Goal: Transaction & Acquisition: Purchase product/service

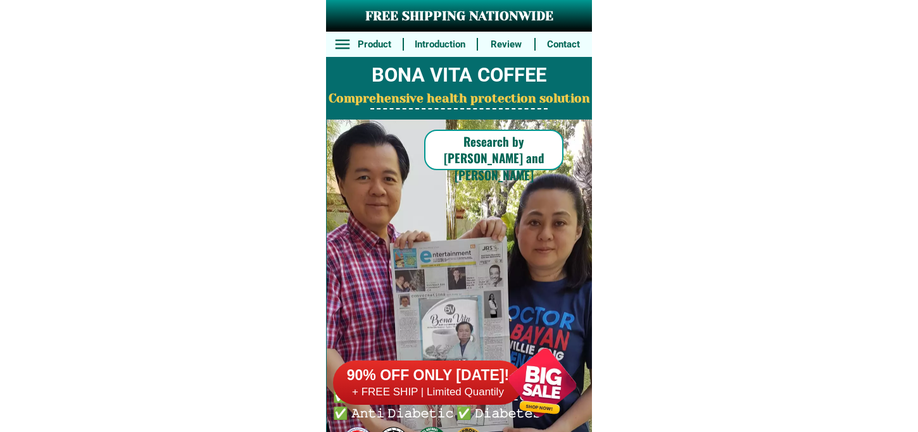
click at [411, 394] on h6 "+ FREE SHIP | Limited Quantily" at bounding box center [428, 392] width 190 height 14
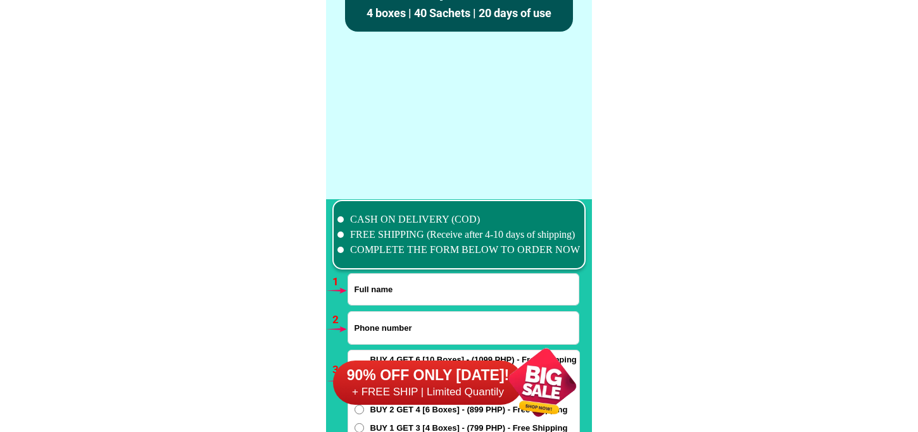
scroll to position [9305, 0]
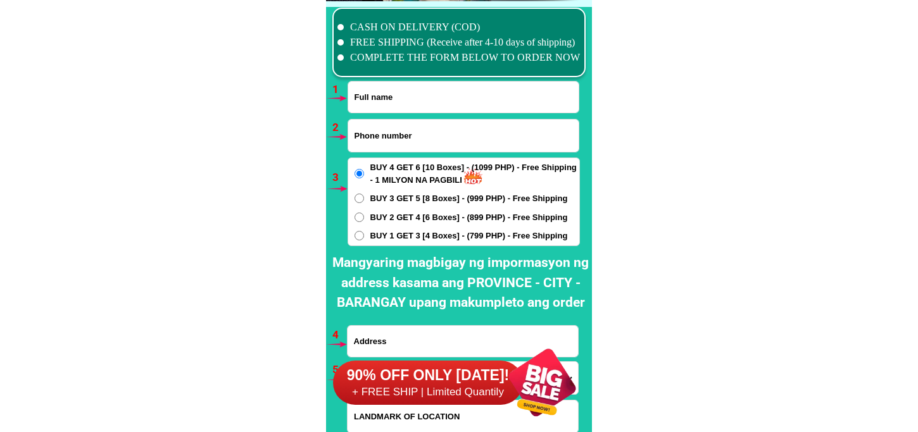
click at [426, 96] on input "Input full_name" at bounding box center [463, 97] width 230 height 31
paste input "[PERSON_NAME]"
type input "[PERSON_NAME]"
click at [390, 125] on input "Input phone_number" at bounding box center [463, 136] width 230 height 32
paste input "09073694837"
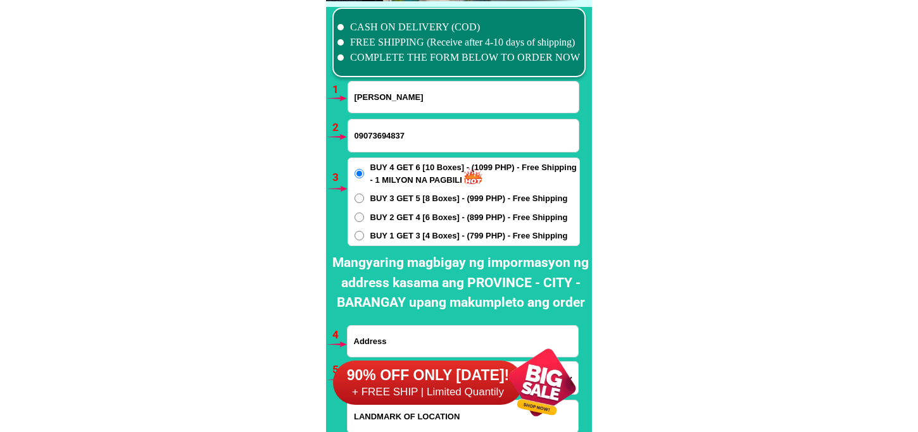
type input "09073694837"
click at [400, 194] on span "BUY 3 GET 5 [8 Boxes] - (999 PHP) - Free Shipping" at bounding box center [468, 198] width 197 height 13
click at [364, 194] on input "BUY 3 GET 5 [8 Boxes] - (999 PHP) - Free Shipping" at bounding box center [358, 198] width 9 height 9
radio input "true"
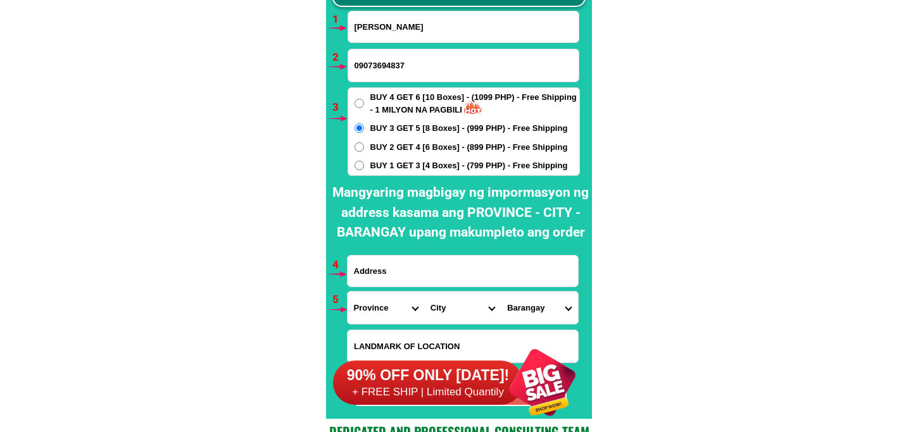
click at [458, 266] on input "Input address" at bounding box center [462, 271] width 230 height 31
paste input "Blk.[STREET_ADDRESS]. Q.C. Besides [GEOGRAPHIC_DATA]"
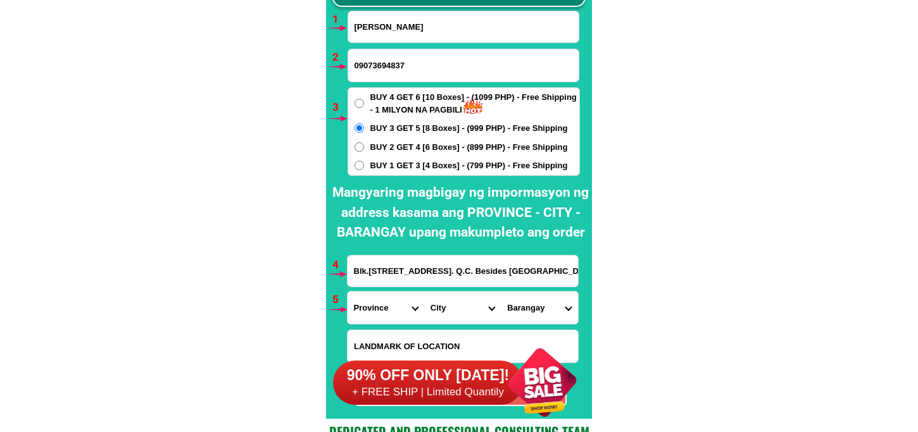
scroll to position [0, 127]
type input "Blk.[STREET_ADDRESS]. Q.C. Besides [GEOGRAPHIC_DATA]"
drag, startPoint x: 373, startPoint y: 302, endPoint x: 378, endPoint y: 296, distance: 8.1
click at [374, 301] on select "Province [GEOGRAPHIC_DATA] [GEOGRAPHIC_DATA] [GEOGRAPHIC_DATA] [GEOGRAPHIC_DATA…" at bounding box center [385, 308] width 77 height 32
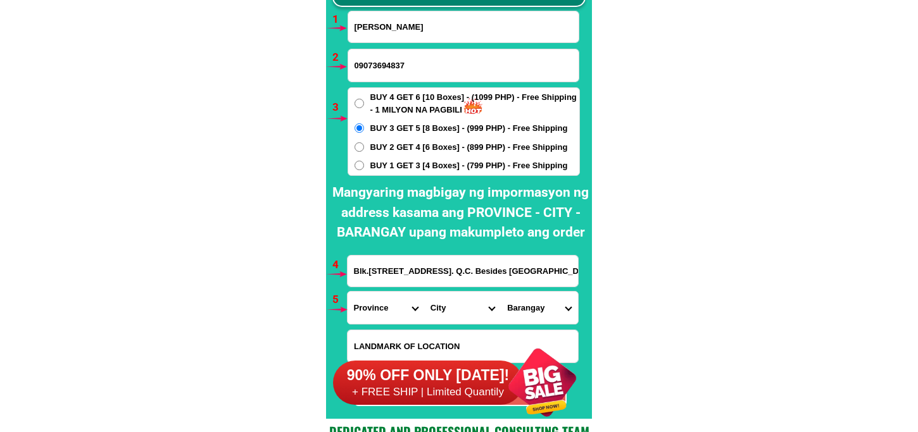
select select "63_219"
click at [347, 292] on select "Province [GEOGRAPHIC_DATA] [GEOGRAPHIC_DATA] [GEOGRAPHIC_DATA] [GEOGRAPHIC_DATA…" at bounding box center [385, 308] width 77 height 32
click at [443, 296] on select "City [GEOGRAPHIC_DATA] [GEOGRAPHIC_DATA] [GEOGRAPHIC_DATA] [GEOGRAPHIC_DATA]-ci…" at bounding box center [462, 308] width 77 height 32
select select "63_2194070"
click at [424, 292] on select "City [GEOGRAPHIC_DATA] [GEOGRAPHIC_DATA] [GEOGRAPHIC_DATA] [GEOGRAPHIC_DATA]-ci…" at bounding box center [462, 308] width 77 height 32
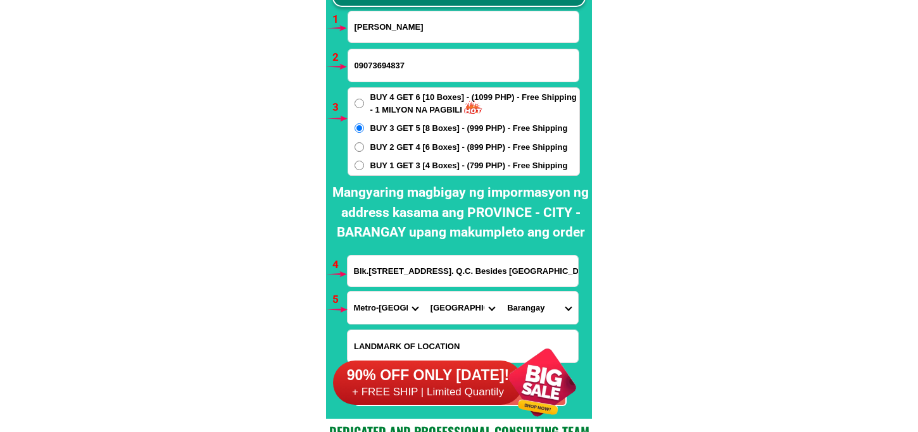
scroll to position [0, 127]
drag, startPoint x: 473, startPoint y: 273, endPoint x: 602, endPoint y: 273, distance: 129.7
click at [538, 271] on input "Blk.[STREET_ADDRESS]. Q.C. Besides [GEOGRAPHIC_DATA]" at bounding box center [462, 271] width 230 height 31
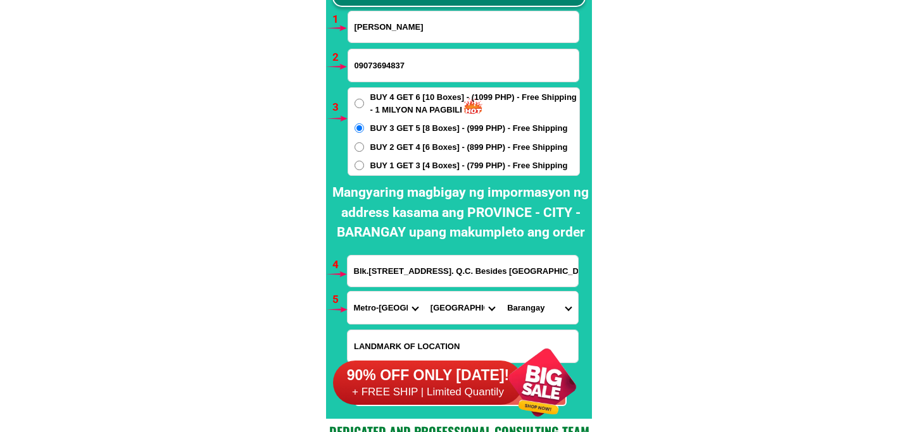
drag, startPoint x: 533, startPoint y: 271, endPoint x: 343, endPoint y: 285, distance: 190.3
click at [343, 285] on div "CASH ON DELIVERY (COD) FREE SHIPPING (Receive after 4-10 days of shipping) COMP…" at bounding box center [459, 175] width 266 height 488
click at [520, 285] on input "Blk.[STREET_ADDRESS]. Q.C. Besides [GEOGRAPHIC_DATA]" at bounding box center [462, 271] width 230 height 31
drag, startPoint x: 447, startPoint y: 285, endPoint x: 609, endPoint y: 282, distance: 161.4
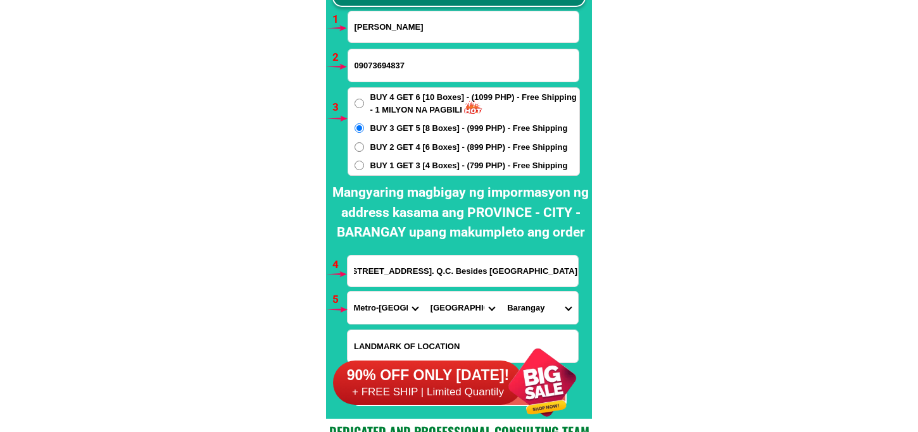
click at [530, 302] on select "Barangay [PERSON_NAME] [PERSON_NAME] [PERSON_NAME] Bagbag Bago bantay Bagong li…" at bounding box center [539, 308] width 77 height 32
select select "63_21940709343"
click at [501, 292] on select "Barangay [PERSON_NAME] [PERSON_NAME] [PERSON_NAME] Bagbag Bago bantay Bagong li…" at bounding box center [539, 308] width 77 height 32
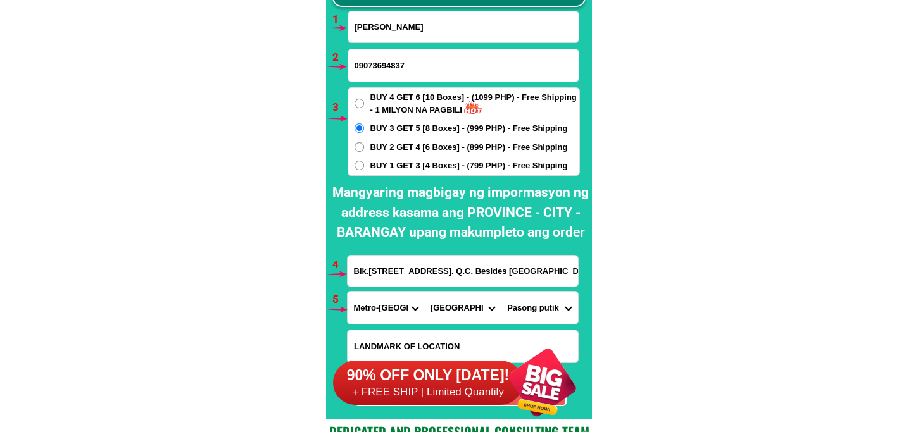
click at [548, 313] on select "Barangay [PERSON_NAME] [PERSON_NAME] [PERSON_NAME] Bagbag Bago bantay Bagong li…" at bounding box center [539, 308] width 77 height 32
click at [501, 292] on select "Barangay [PERSON_NAME] [PERSON_NAME] [PERSON_NAME] Bagbag Bago bantay Bagong li…" at bounding box center [539, 308] width 77 height 32
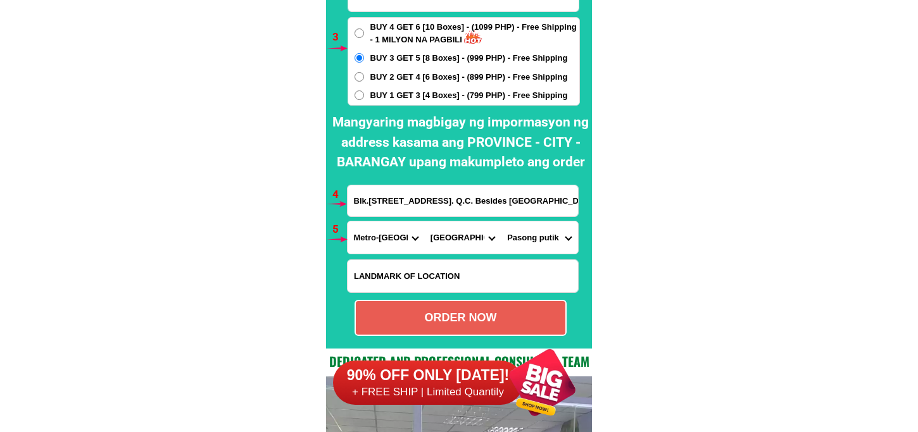
click at [445, 311] on div "ORDER NOW" at bounding box center [460, 317] width 209 height 17
radio input "true"
click at [380, 191] on input "Blk.[STREET_ADDRESS]. Q.C. Besides [GEOGRAPHIC_DATA]" at bounding box center [462, 200] width 230 height 31
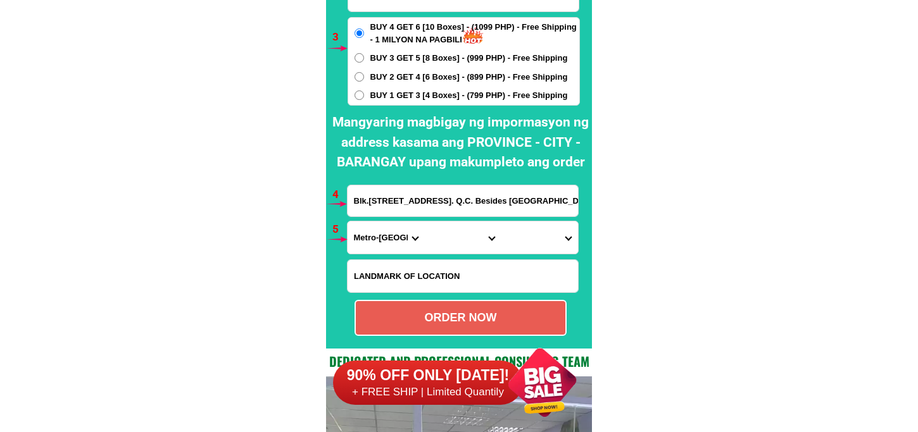
scroll to position [9375, 0]
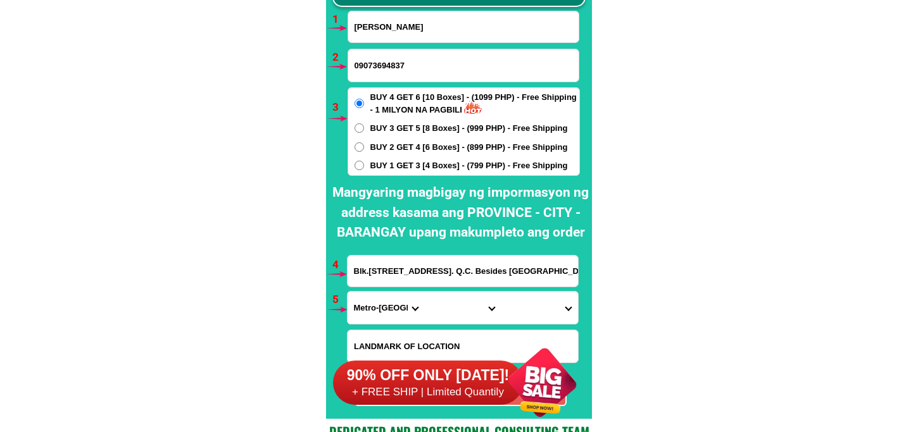
click at [393, 36] on input "[PERSON_NAME]" at bounding box center [463, 26] width 230 height 31
paste input "here: [URL][DOMAIN_NAME][DOMAIN_NAME] 🎁 Or please give me your information: 1. …"
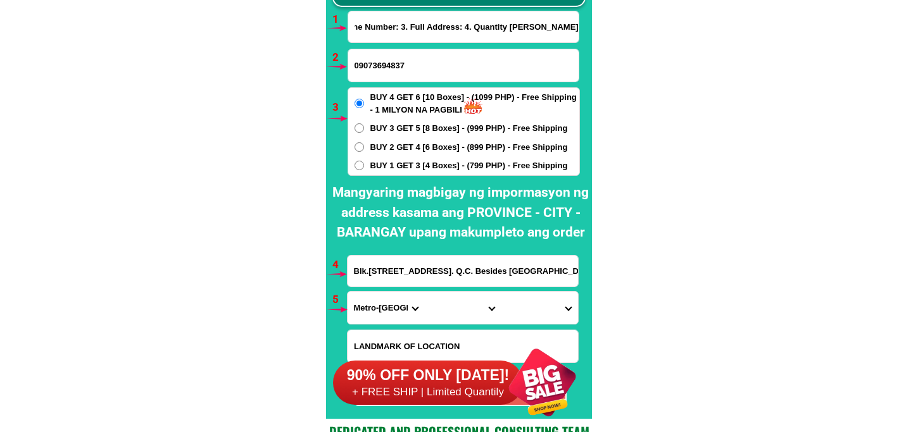
scroll to position [0, 0]
click at [416, 23] on input "here: [URL][DOMAIN_NAME][DOMAIN_NAME] 🎁 Or please give me your information: 1. …" at bounding box center [463, 26] width 230 height 31
paste input "Input full_name"
type input "information: 1. Full Name: 2. Cell Phone Number: 3. Full Address: 4. Quantity […"
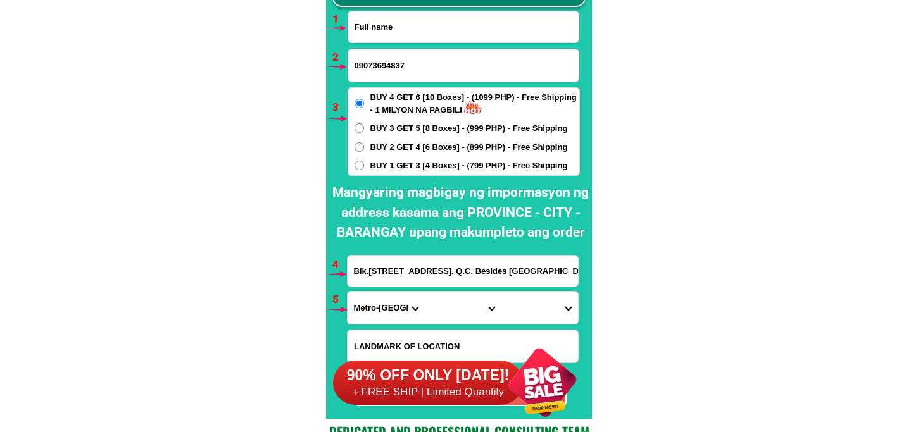
click at [373, 29] on input "Input full_name" at bounding box center [463, 26] width 230 height 31
paste input "[PERSON_NAME]"
type input "[PERSON_NAME]"
click at [377, 66] on input "Input phone_number" at bounding box center [463, 65] width 230 height 32
paste input "09311425350"
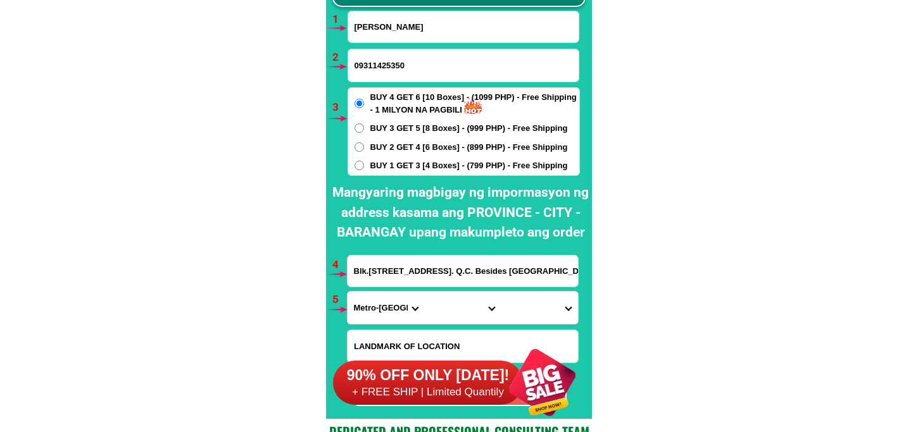
type input "09311425350"
click at [397, 167] on span "BUY 1 GET 3 [4 Boxes] - (799 PHP) - Free Shipping" at bounding box center [468, 165] width 197 height 13
click at [364, 167] on input "BUY 1 GET 3 [4 Boxes] - (799 PHP) - Free Shipping" at bounding box center [358, 165] width 9 height 9
radio input "true"
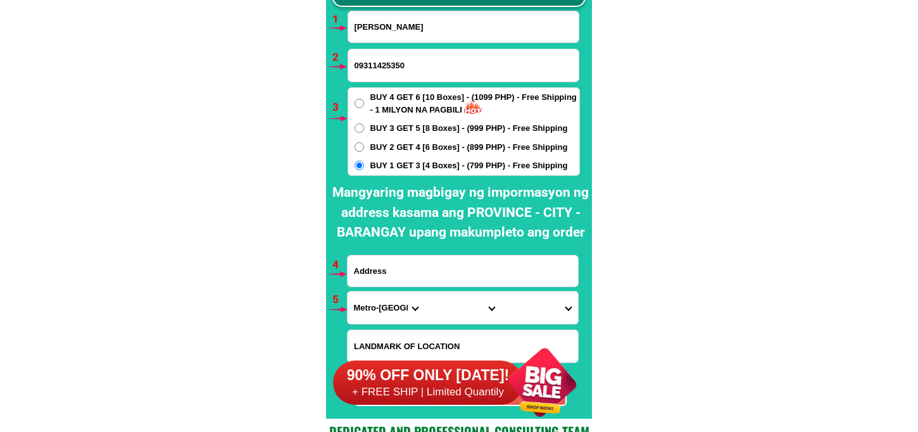
click at [404, 266] on input "Input address" at bounding box center [462, 271] width 230 height 31
paste input "Sitio Silangan Lagalag [GEOGRAPHIC_DATA] [GEOGRAPHIC_DATA]"
type input "Sitio Silangan Lagalag [GEOGRAPHIC_DATA] [GEOGRAPHIC_DATA]"
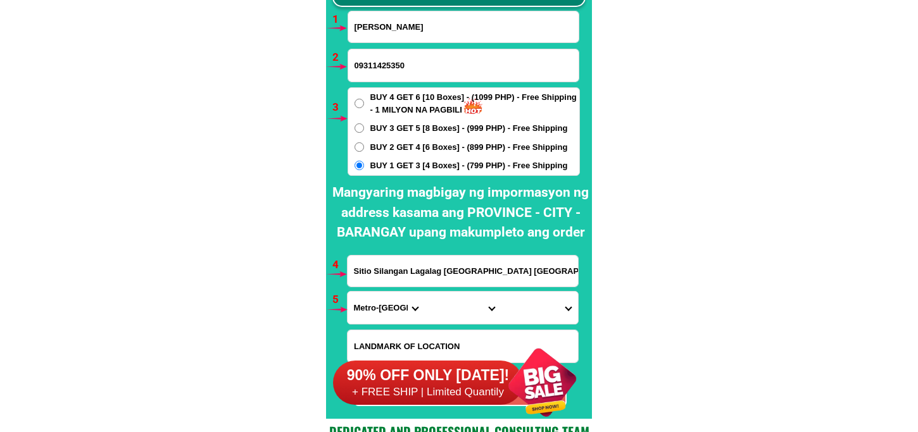
click at [395, 297] on select "Province [GEOGRAPHIC_DATA] [GEOGRAPHIC_DATA] [GEOGRAPHIC_DATA] [GEOGRAPHIC_DATA…" at bounding box center [385, 308] width 77 height 32
select select "63_397"
click at [347, 292] on select "Province [GEOGRAPHIC_DATA] [GEOGRAPHIC_DATA] [GEOGRAPHIC_DATA] [GEOGRAPHIC_DATA…" at bounding box center [385, 308] width 77 height 32
click at [426, 302] on select "City [GEOGRAPHIC_DATA] [GEOGRAPHIC_DATA] [GEOGRAPHIC_DATA] [GEOGRAPHIC_DATA] [G…" at bounding box center [462, 308] width 77 height 32
select select "63_397844"
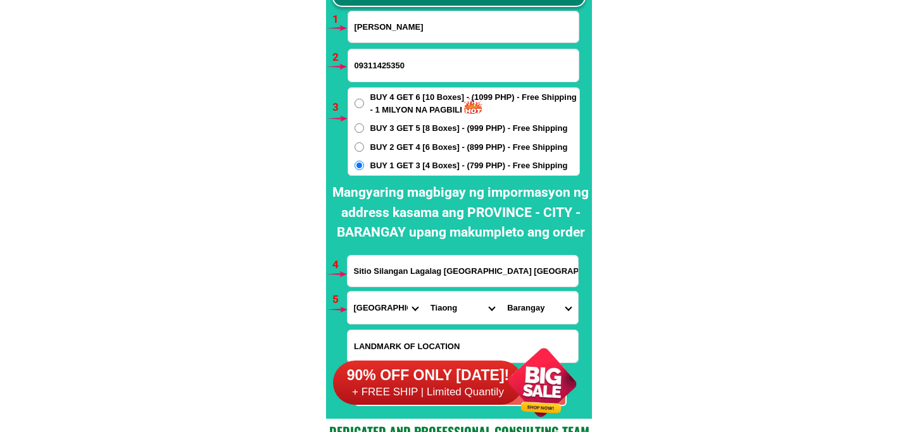
click at [424, 292] on select "City [GEOGRAPHIC_DATA] [GEOGRAPHIC_DATA] [GEOGRAPHIC_DATA] [GEOGRAPHIC_DATA] [G…" at bounding box center [462, 308] width 77 height 32
click at [536, 302] on select "Barangay [PERSON_NAME] ([PERSON_NAME] i Ayusan ii Barangay i (pob.) [GEOGRAPHIC…" at bounding box center [539, 308] width 77 height 32
select select "63_3978441167"
click at [501, 292] on select "Barangay [PERSON_NAME] ([PERSON_NAME] i Ayusan ii Barangay i (pob.) [GEOGRAPHIC…" at bounding box center [539, 308] width 77 height 32
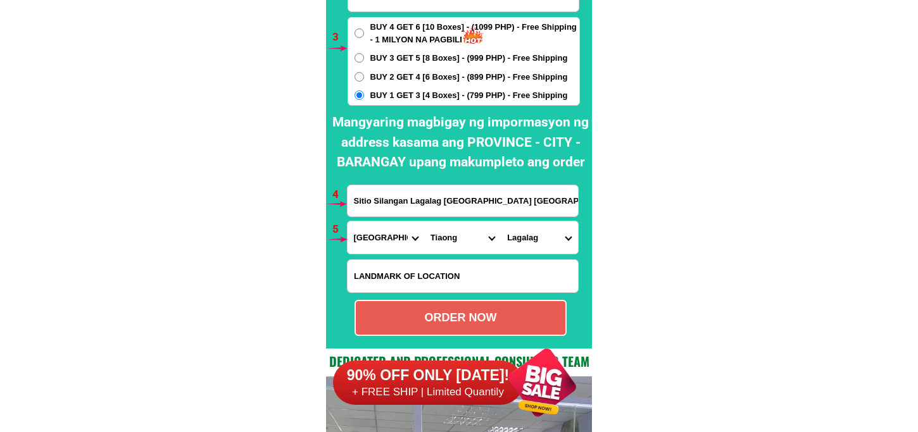
click at [467, 313] on div "ORDER NOW" at bounding box center [460, 317] width 209 height 17
radio input "true"
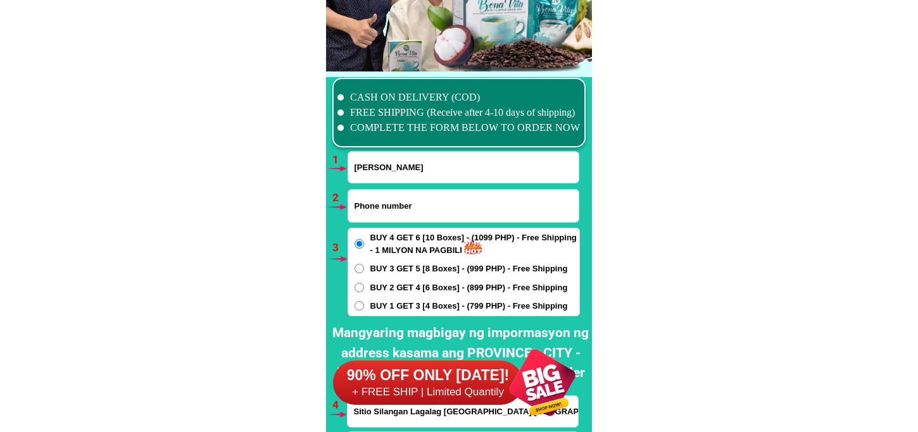
click at [382, 221] on input "Input phone_number" at bounding box center [463, 206] width 230 height 32
paste input "09359863915"
type input "09359863915"
click at [368, 167] on input "Input full_name" at bounding box center [463, 167] width 230 height 31
paste input "[PERSON_NAME]"
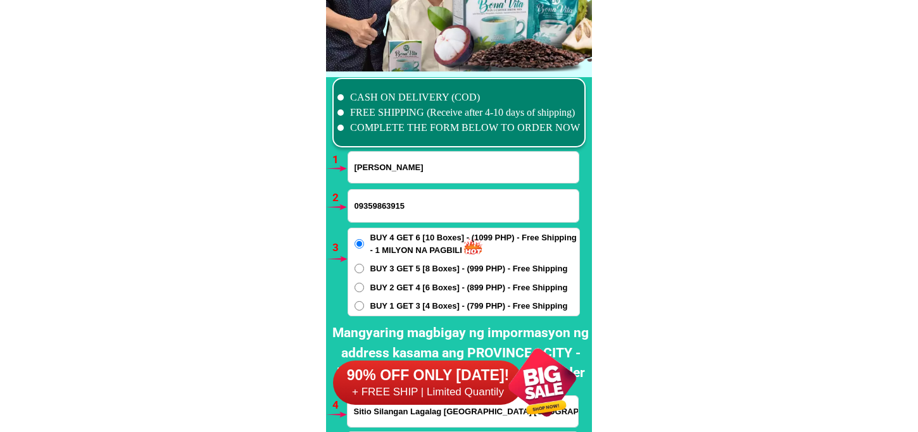
type input "[PERSON_NAME]"
click at [376, 302] on span "BUY 1 GET 3 [4 Boxes] - (799 PHP) - Free Shipping" at bounding box center [468, 306] width 197 height 13
click at [364, 302] on input "BUY 1 GET 3 [4 Boxes] - (799 PHP) - Free Shipping" at bounding box center [358, 305] width 9 height 9
radio input "true"
click at [399, 247] on span "BUY 4 GET 6 [10 Boxes] - (1099 PHP) - Free Shipping - 1 MILYON NA PAGBILI" at bounding box center [474, 244] width 209 height 25
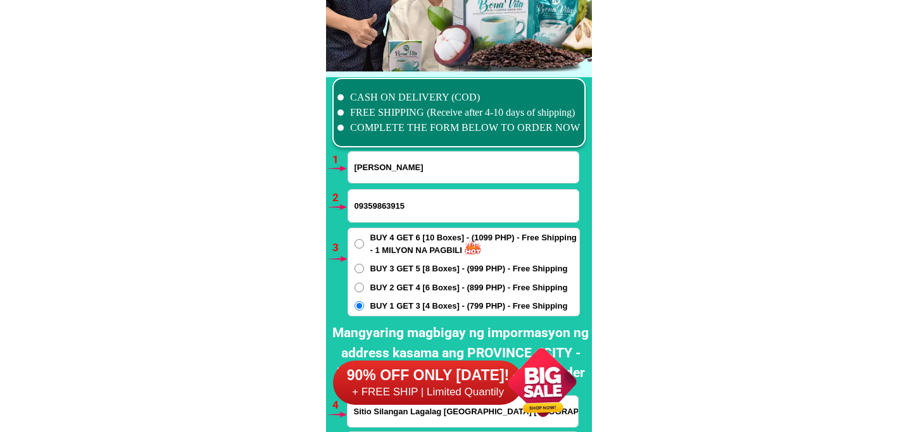
click at [363, 241] on input "BUY 4 GET 6 [10 Boxes] - (1099 PHP) - Free Shipping - 1 MILYON NA PAGBILI" at bounding box center [358, 243] width 9 height 9
radio input "true"
